Goal: Obtain resource: Obtain resource

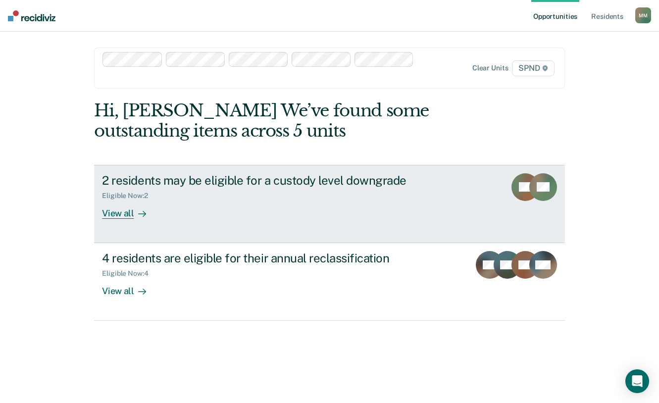
click at [119, 217] on div "View all" at bounding box center [129, 208] width 55 height 19
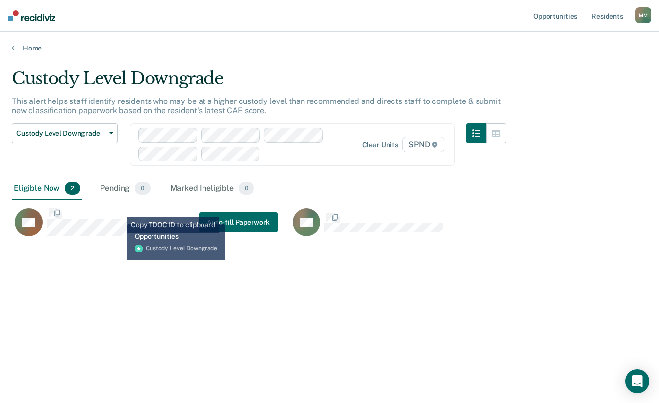
scroll to position [253, 628]
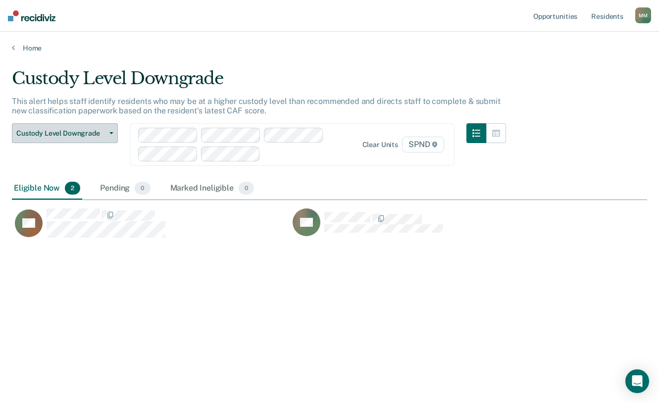
click at [107, 129] on button "Custody Level Downgrade" at bounding box center [65, 133] width 106 height 20
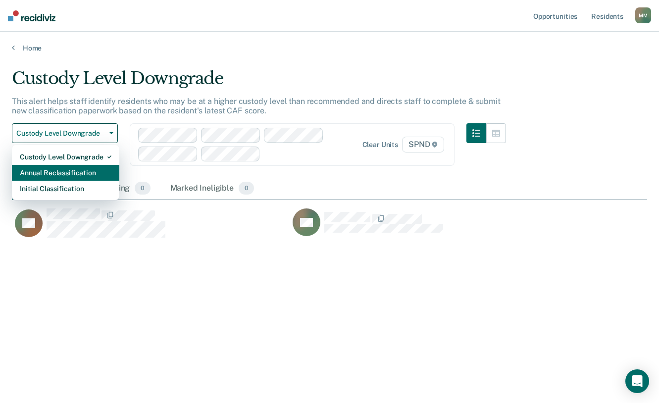
click at [77, 171] on div "Annual Reclassification" at bounding box center [66, 173] width 92 height 16
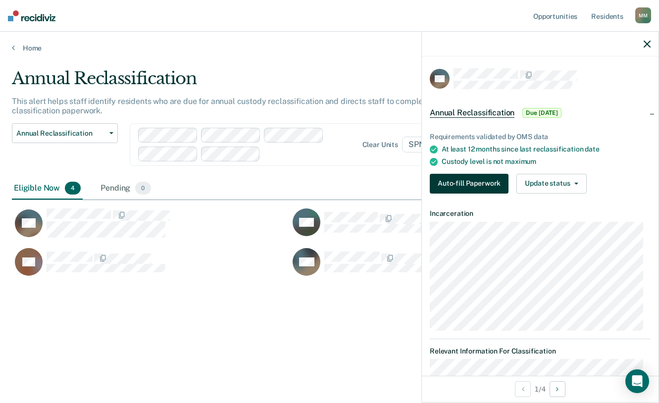
click at [468, 183] on button "Auto-fill Paperwork" at bounding box center [469, 184] width 79 height 20
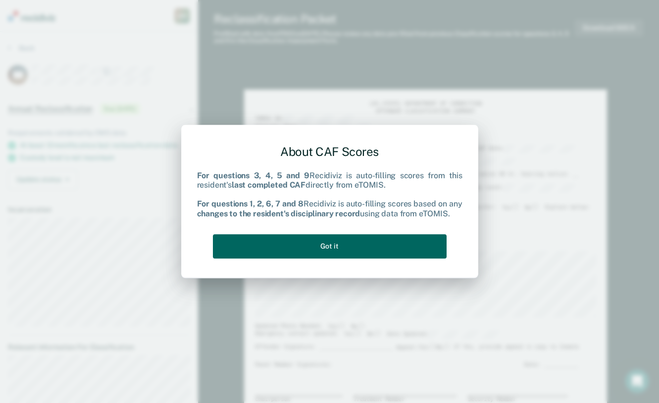
click at [319, 244] on button "Got it" at bounding box center [330, 246] width 234 height 24
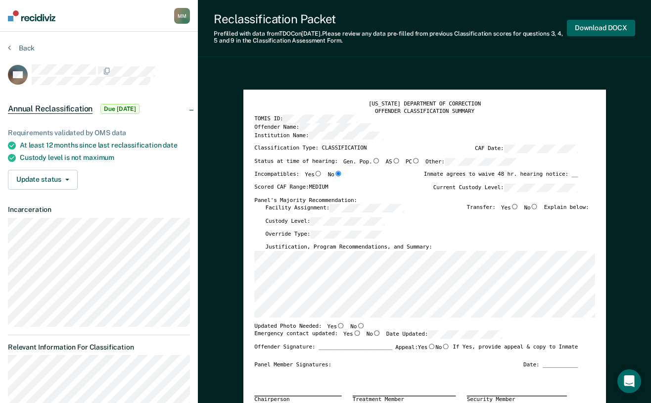
click at [592, 26] on button "Download DOCX" at bounding box center [601, 28] width 68 height 16
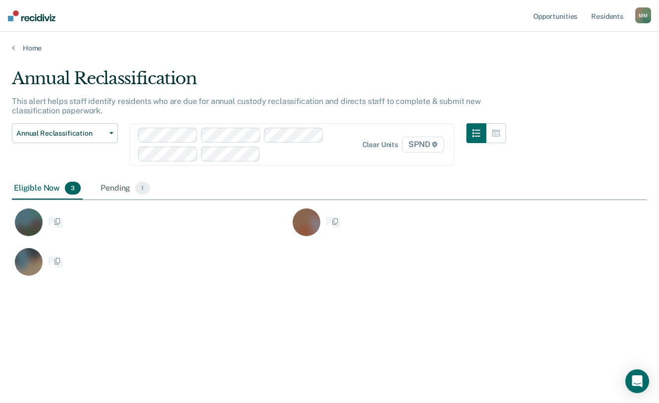
scroll to position [253, 628]
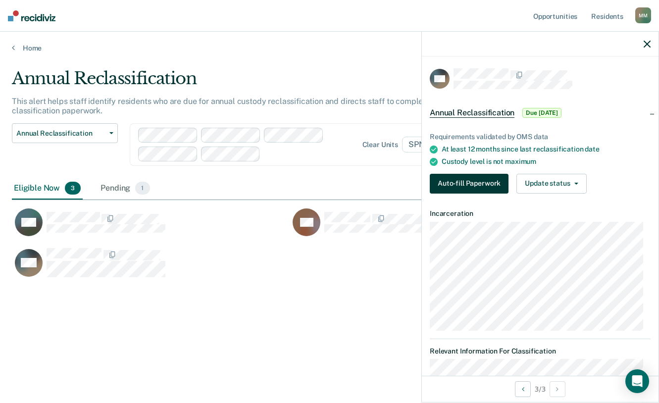
click at [466, 177] on button "Auto-fill Paperwork" at bounding box center [469, 184] width 79 height 20
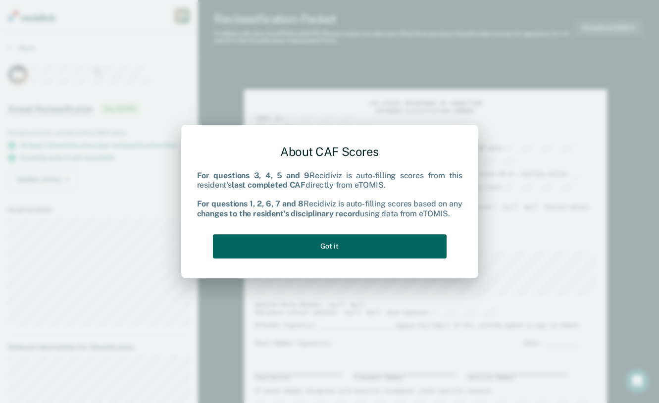
click at [380, 251] on button "Got it" at bounding box center [330, 246] width 234 height 24
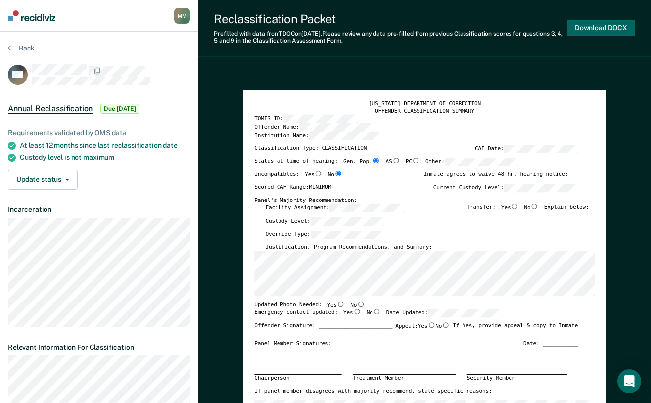
click at [616, 26] on button "Download DOCX" at bounding box center [601, 28] width 68 height 16
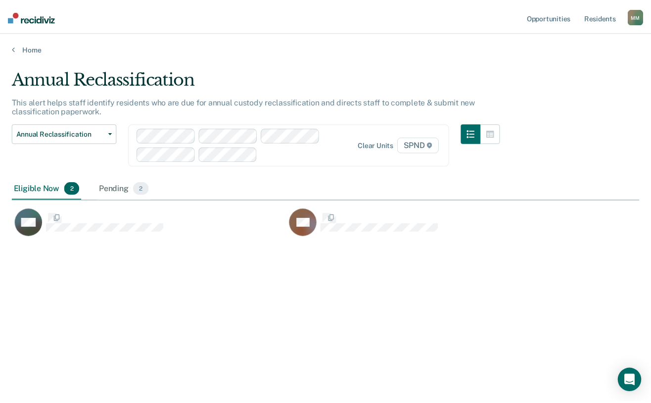
scroll to position [253, 628]
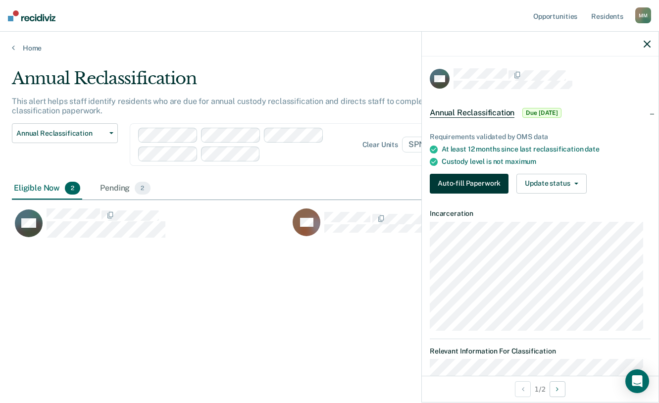
click at [471, 181] on button "Auto-fill Paperwork" at bounding box center [469, 184] width 79 height 20
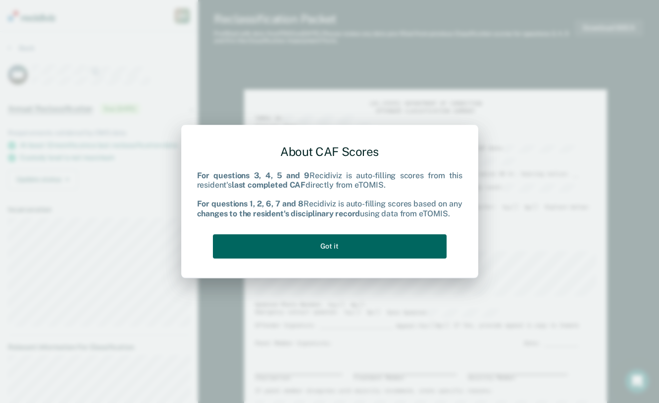
click at [301, 241] on button "Got it" at bounding box center [330, 246] width 234 height 24
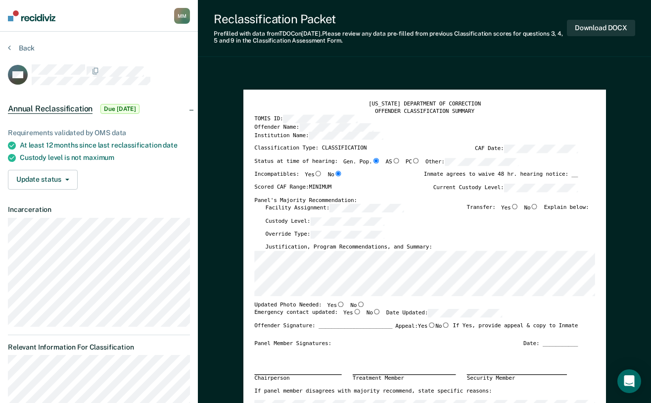
click at [600, 24] on button "Download DOCX" at bounding box center [601, 28] width 68 height 16
type textarea "x"
